Goal: Information Seeking & Learning: Understand process/instructions

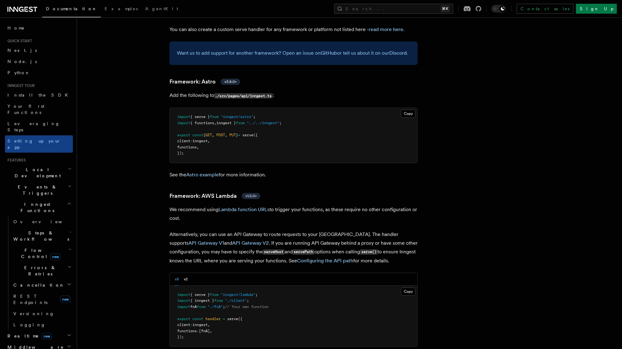
scroll to position [498, 0]
click at [232, 240] on link "API Gateway V2" at bounding box center [250, 243] width 37 height 6
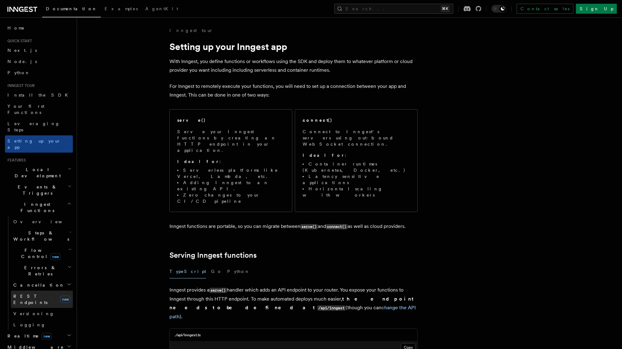
click at [38, 294] on span "REST Endpoints" at bounding box center [30, 299] width 34 height 11
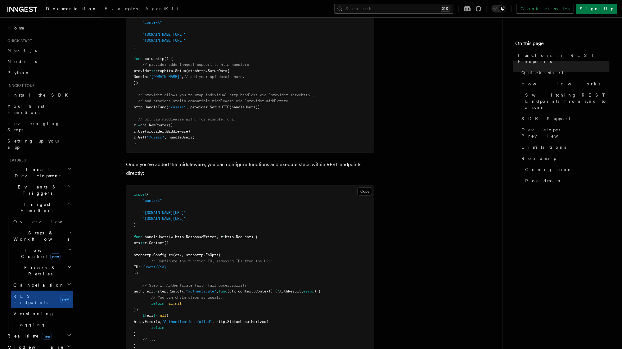
scroll to position [282, 0]
click at [55, 245] on h2 "Flow Control new" at bounding box center [42, 253] width 62 height 17
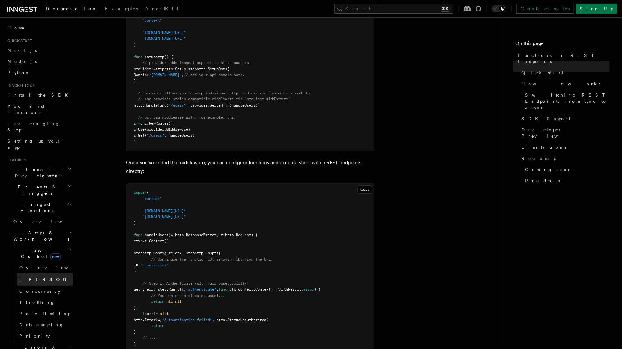
click at [51, 273] on link "[PERSON_NAME] new" at bounding box center [45, 279] width 56 height 12
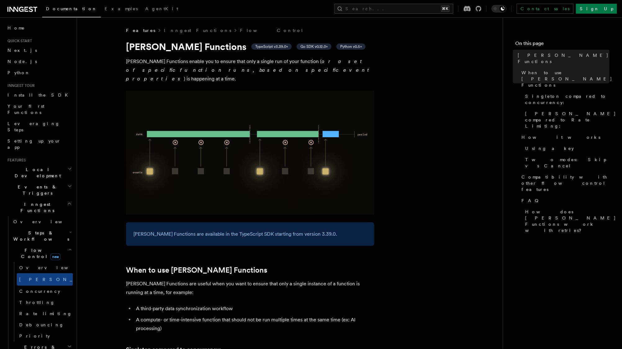
click at [68, 247] on icon "button" at bounding box center [69, 249] width 3 height 5
click at [43, 330] on h2 "Realtime new" at bounding box center [39, 335] width 68 height 11
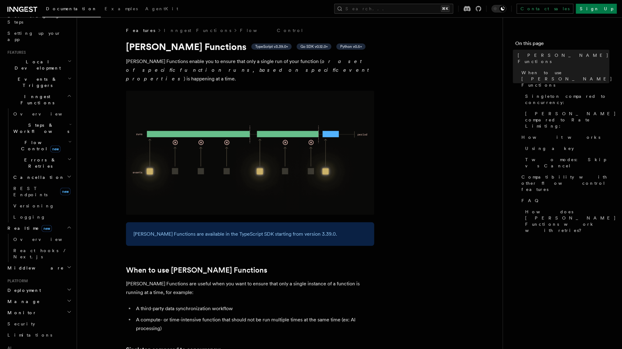
scroll to position [117, 0]
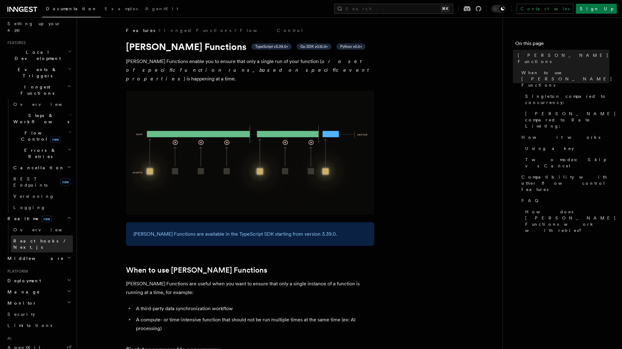
click at [43, 238] on span "React hooks / Next.js" at bounding box center [40, 243] width 55 height 11
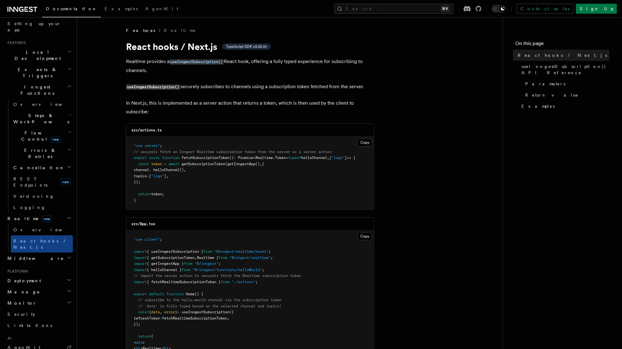
click at [223, 146] on pre ""use server" ; // securely fetch an Inngest Realtime subscription token from th…" at bounding box center [250, 173] width 248 height 73
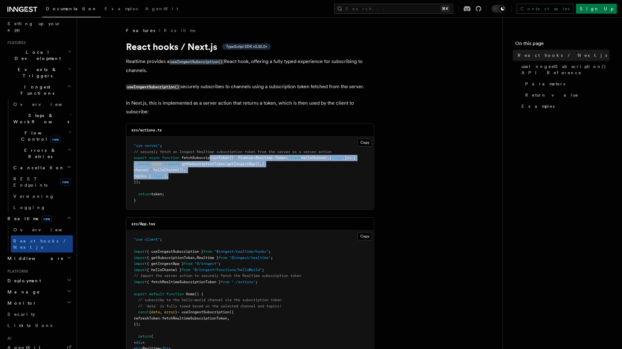
drag, startPoint x: 211, startPoint y: 174, endPoint x: 211, endPoint y: 154, distance: 20.2
click at [211, 154] on pre ""use server" ; // securely fetch an Inngest Realtime subscription token from th…" at bounding box center [250, 173] width 248 height 73
click at [211, 155] on span "fetchSubscriptionToken" at bounding box center [206, 157] width 48 height 4
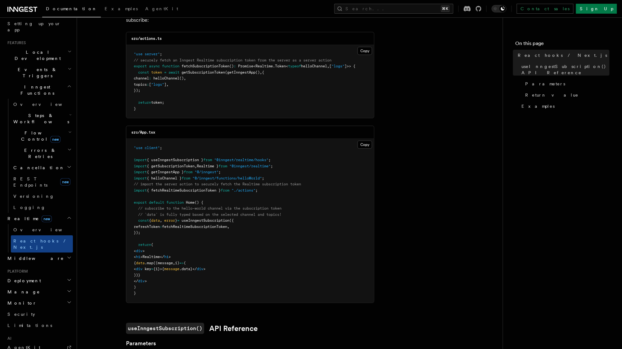
scroll to position [98, 0]
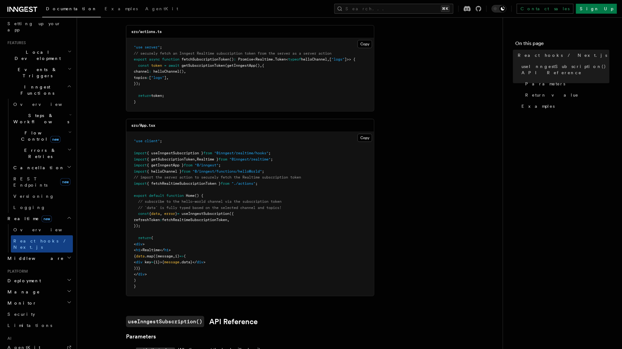
drag, startPoint x: 186, startPoint y: 243, endPoint x: 186, endPoint y: 164, distance: 79.4
click at [186, 165] on pre ""use client" ; import { useInngestSubscription } from "@inngest/realtime/hooks"…" at bounding box center [250, 214] width 248 height 164
click at [186, 164] on pre ""use client" ; import { useInngestSubscription } from "@inngest/realtime/hooks"…" at bounding box center [250, 214] width 248 height 164
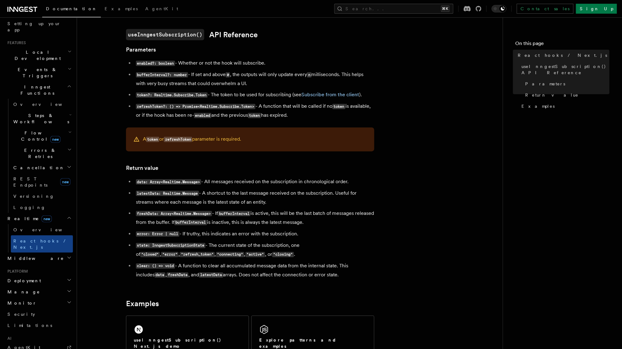
scroll to position [394, 0]
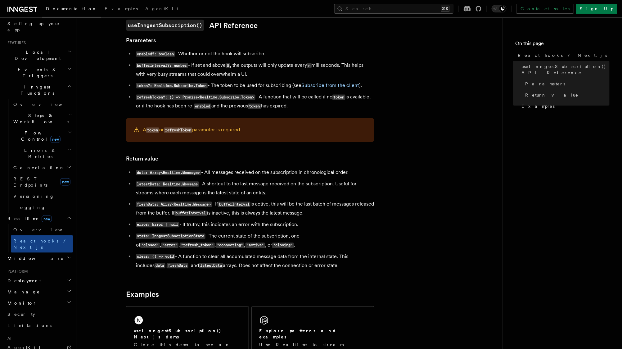
click at [58, 253] on h2 "Middleware" at bounding box center [39, 258] width 68 height 11
click at [55, 275] on link "Creating middleware" at bounding box center [42, 283] width 62 height 17
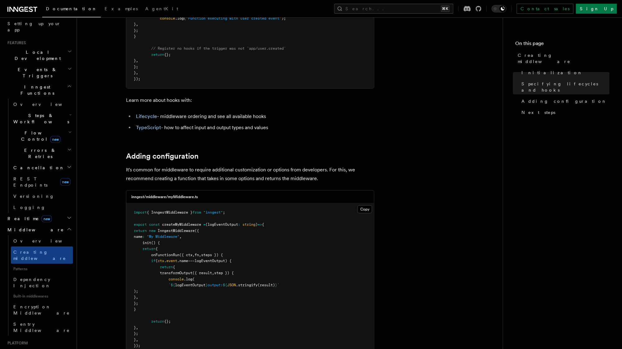
scroll to position [840, 0]
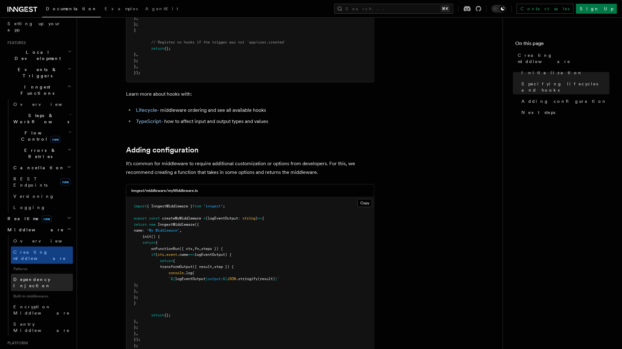
click at [52, 274] on link "Dependency Injection" at bounding box center [42, 282] width 62 height 17
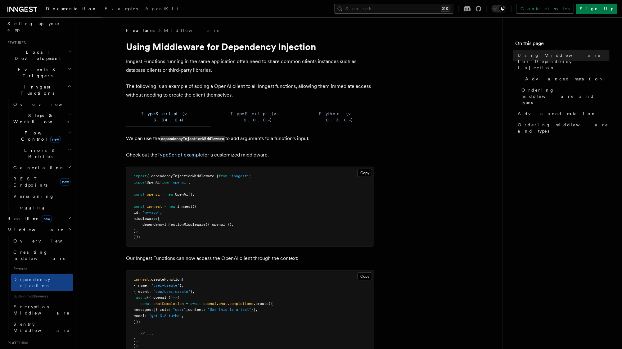
click at [189, 212] on pre "import { dependencyInjectionMiddleware } from "inngest" ; import OpenAI from 'o…" at bounding box center [250, 206] width 248 height 79
click at [177, 84] on p "The following is an example of adding a OpenAI client to all Inngest functions,…" at bounding box center [250, 90] width 248 height 17
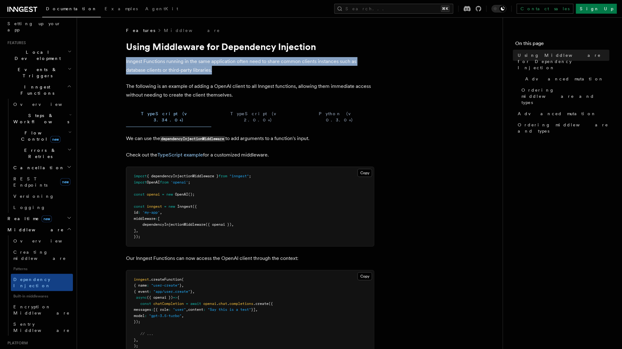
drag, startPoint x: 224, startPoint y: 70, endPoint x: 150, endPoint y: 52, distance: 76.4
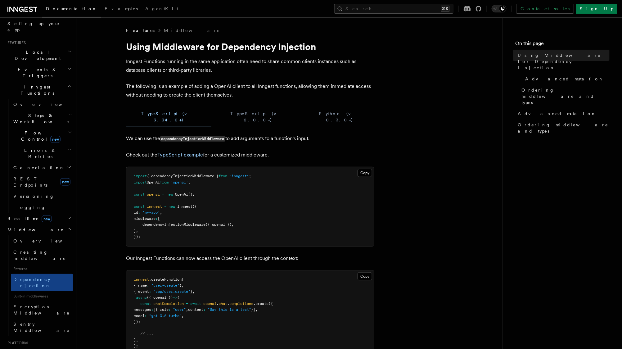
click at [148, 52] on h1 "Using Middleware for Dependency Injection" at bounding box center [250, 46] width 248 height 11
click at [56, 301] on link "Encryption Middleware" at bounding box center [42, 309] width 62 height 17
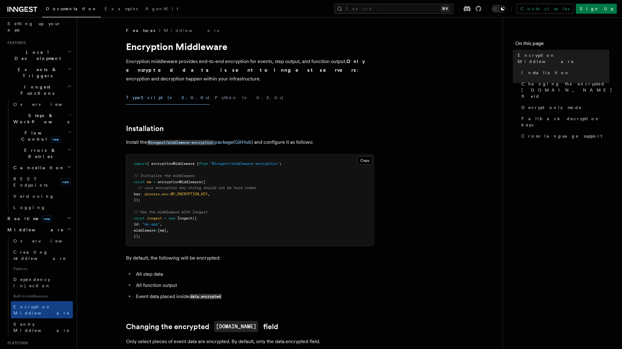
click at [191, 192] on span "MY_ENCRYPTION_KEY" at bounding box center [189, 194] width 37 height 4
click at [179, 186] on span "// your encryption key string should not be hard coded" at bounding box center [196, 188] width 117 height 4
drag, startPoint x: 179, startPoint y: 191, endPoint x: 153, endPoint y: 162, distance: 38.4
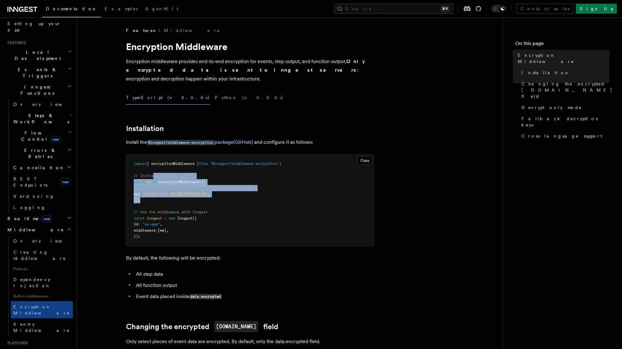
click at [153, 162] on pre "import { encryptionMiddleware } from "@inngest/middleware-encryption" ; // Init…" at bounding box center [250, 200] width 248 height 91
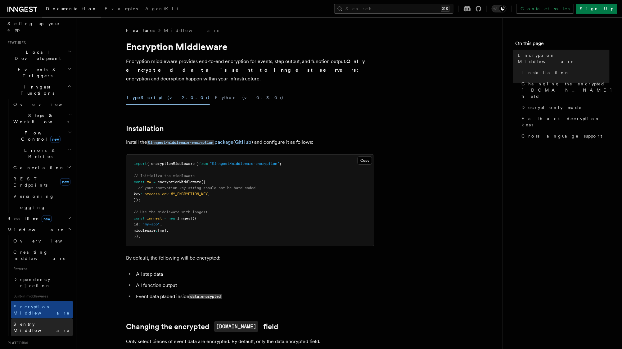
click at [48, 318] on link "Sentry Middleware" at bounding box center [42, 326] width 62 height 17
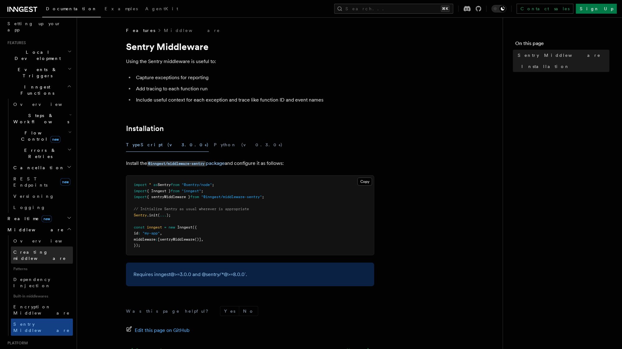
click at [45, 246] on link "Creating middleware" at bounding box center [42, 254] width 62 height 17
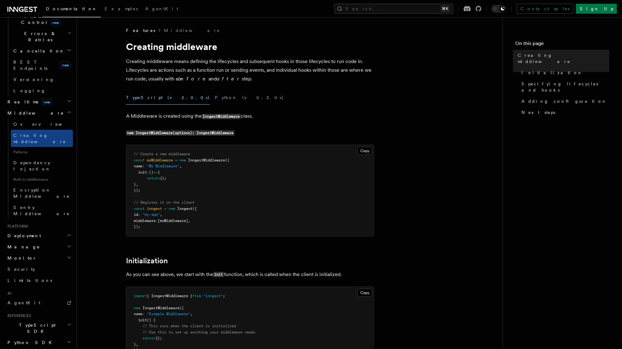
scroll to position [233, 0]
click at [43, 320] on h2 "TypeScript SDK" at bounding box center [39, 328] width 68 height 17
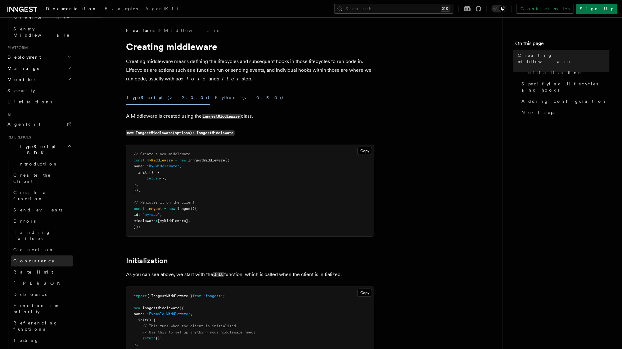
scroll to position [426, 0]
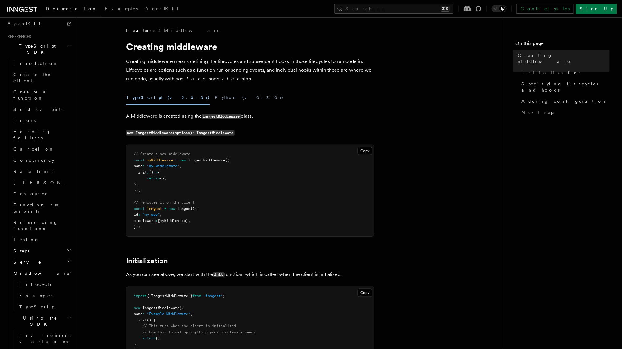
scroll to position [513, 0]
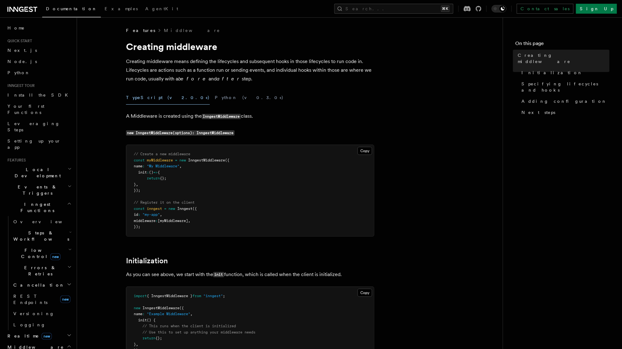
scroll to position [0, 0]
click at [51, 135] on link "Setting up your app" at bounding box center [39, 143] width 68 height 17
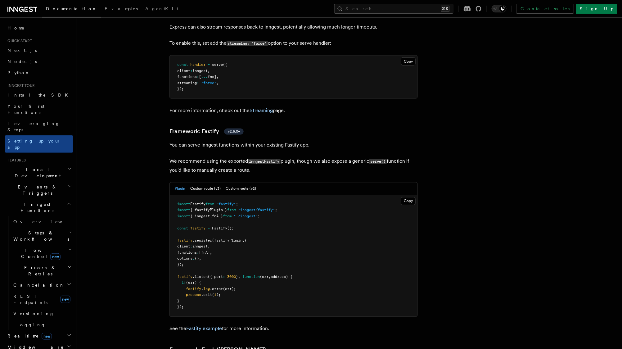
scroll to position [2094, 0]
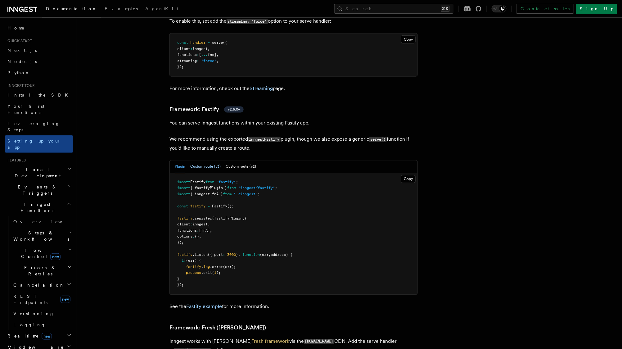
click at [207, 160] on button "Custom route (v3)" at bounding box center [205, 166] width 30 height 13
click at [182, 160] on button "Plugin" at bounding box center [180, 166] width 11 height 13
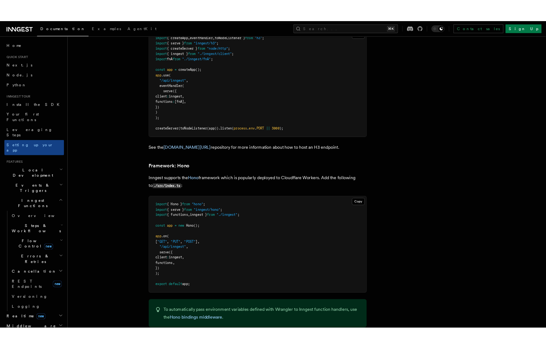
scroll to position [3150, 0]
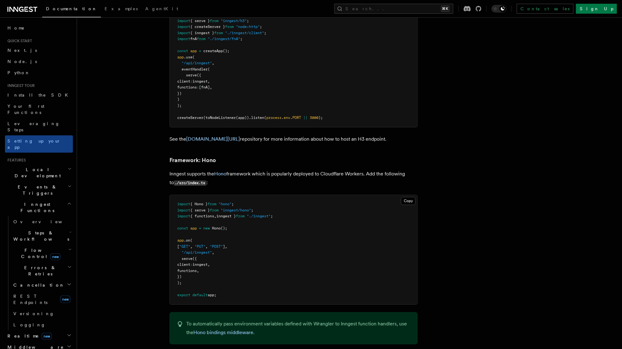
drag, startPoint x: 224, startPoint y: 206, endPoint x: 174, endPoint y: 150, distance: 74.5
click at [174, 195] on pre "import { Hono } from "hono" ; import { serve } from "inngest/hono" ; import { f…" at bounding box center [294, 249] width 248 height 109
click at [193, 250] on span ""/api/inngest"" at bounding box center [197, 252] width 30 height 4
drag, startPoint x: 185, startPoint y: 193, endPoint x: 176, endPoint y: 152, distance: 42.0
click at [176, 195] on pre "import { Hono } from "hono" ; import { serve } from "inngest/hono" ; import { f…" at bounding box center [294, 249] width 248 height 109
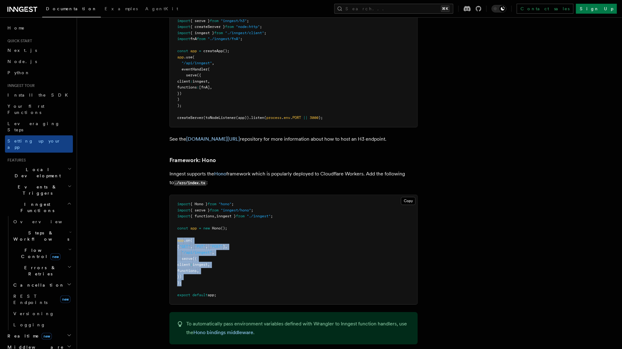
copy code "app .on ( [ "GET" , "PUT" , "POST" ] , "/api/inngest" , serve ({ client : innge…"
click at [222, 214] on span "inngest }" at bounding box center [226, 216] width 20 height 4
click at [218, 208] on span "from" at bounding box center [214, 210] width 9 height 4
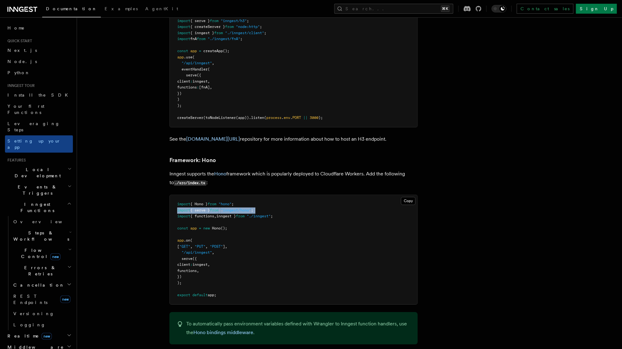
click at [218, 208] on span "from" at bounding box center [214, 210] width 9 height 4
copy code "import { serve } from "inngest/hono" ;"
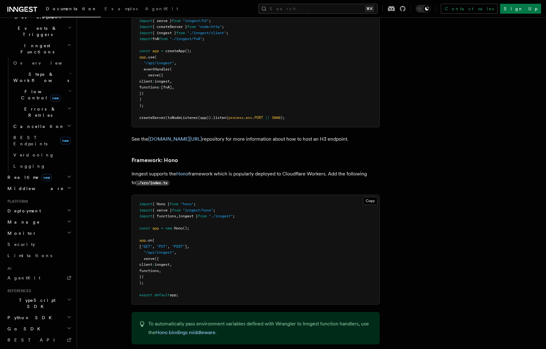
scroll to position [158, 0]
click at [45, 205] on h2 "Deployment" at bounding box center [39, 210] width 68 height 11
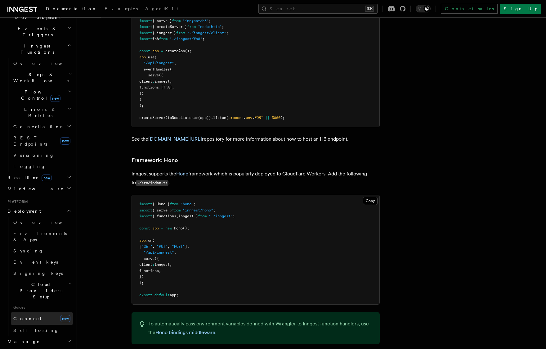
click at [48, 312] on link "Connect new" at bounding box center [42, 318] width 62 height 12
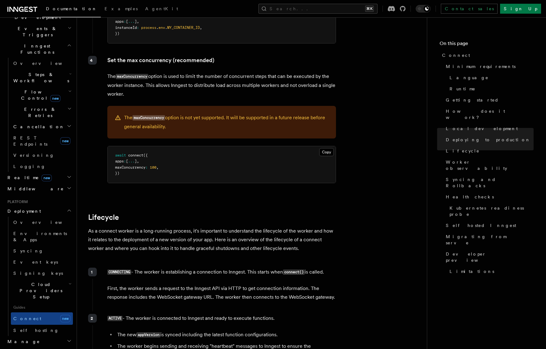
scroll to position [1436, 0]
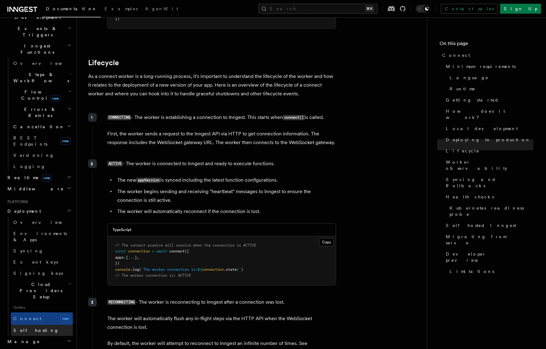
click at [49, 325] on link "Self hosting" at bounding box center [42, 330] width 62 height 11
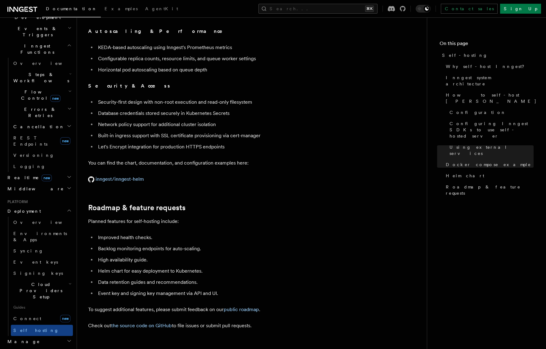
scroll to position [2227, 0]
click at [120, 175] on link "inngest/inngest-helm" at bounding box center [116, 178] width 56 height 6
